Goal: Check status: Check status

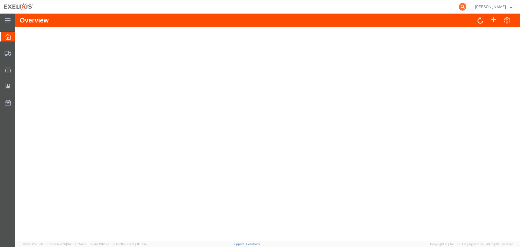
click at [466, 7] on icon at bounding box center [462, 7] width 8 height 8
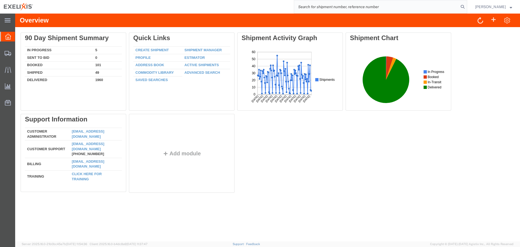
click at [406, 7] on input "search" at bounding box center [376, 6] width 165 height 13
paste input "S02406656"
type input "S02406656"
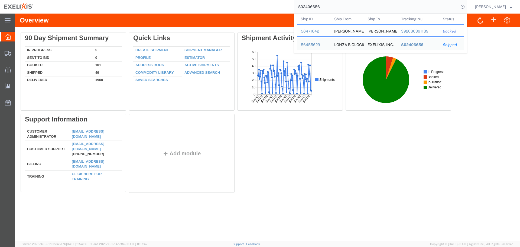
click at [417, 29] on div "392036391139" at bounding box center [418, 31] width 34 height 6
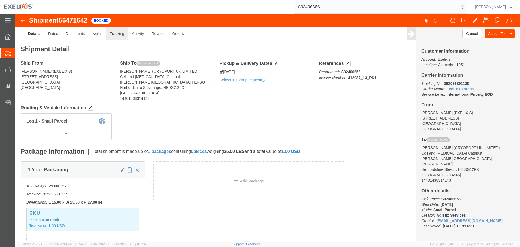
click link "Tracking"
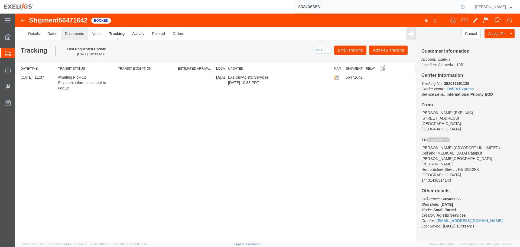
click at [70, 32] on link "Documents" at bounding box center [74, 33] width 27 height 13
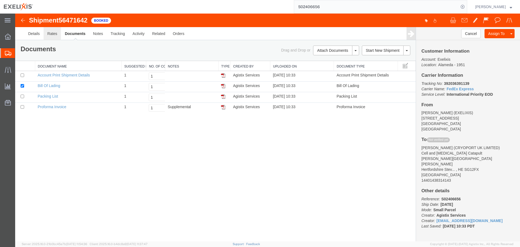
click at [50, 34] on link "Rates" at bounding box center [53, 33] width 18 height 13
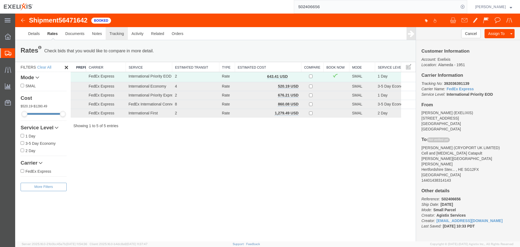
click at [113, 34] on link "Tracking" at bounding box center [117, 33] width 22 height 13
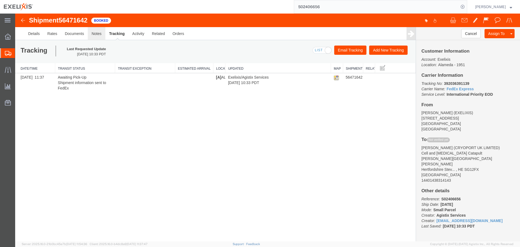
drag, startPoint x: 114, startPoint y: 48, endPoint x: 99, endPoint y: 35, distance: 20.5
click at [99, 35] on link "Notes" at bounding box center [97, 33] width 18 height 13
